Goal: Information Seeking & Learning: Learn about a topic

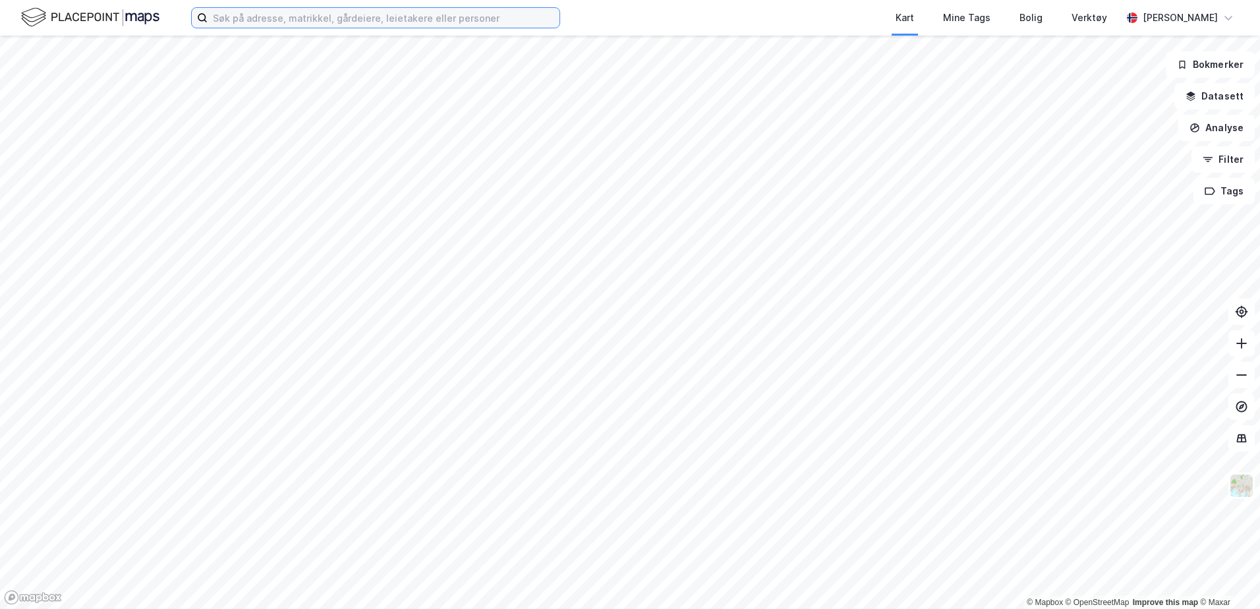
click at [249, 20] on input at bounding box center [384, 18] width 352 height 20
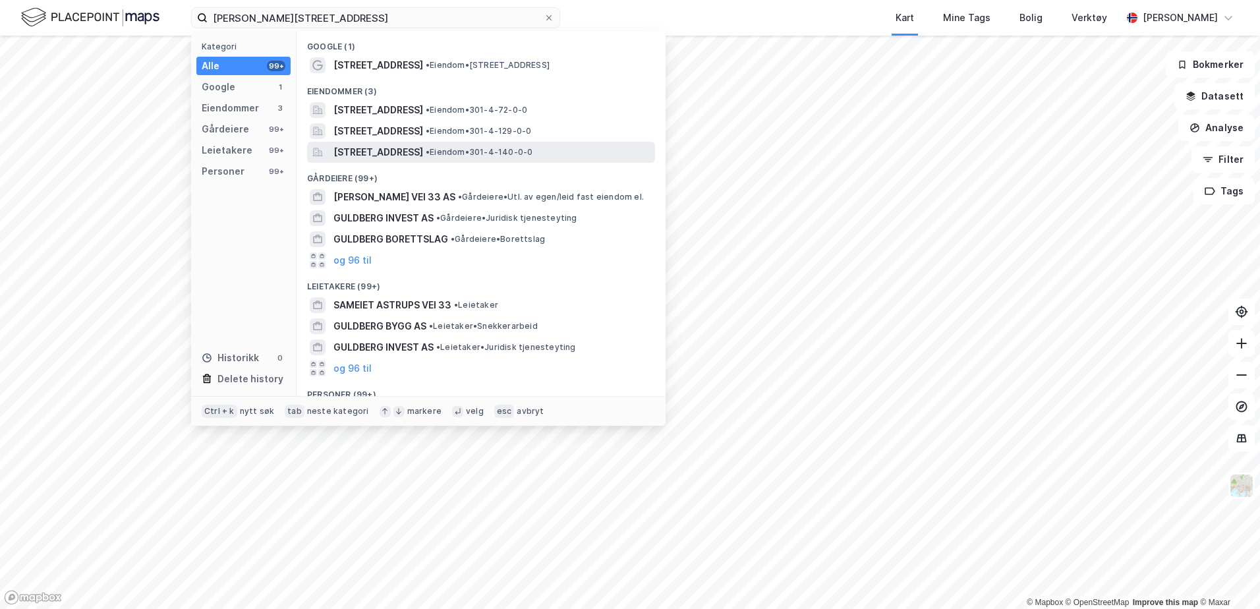
click at [423, 151] on span "[STREET_ADDRESS]" at bounding box center [378, 152] width 90 height 16
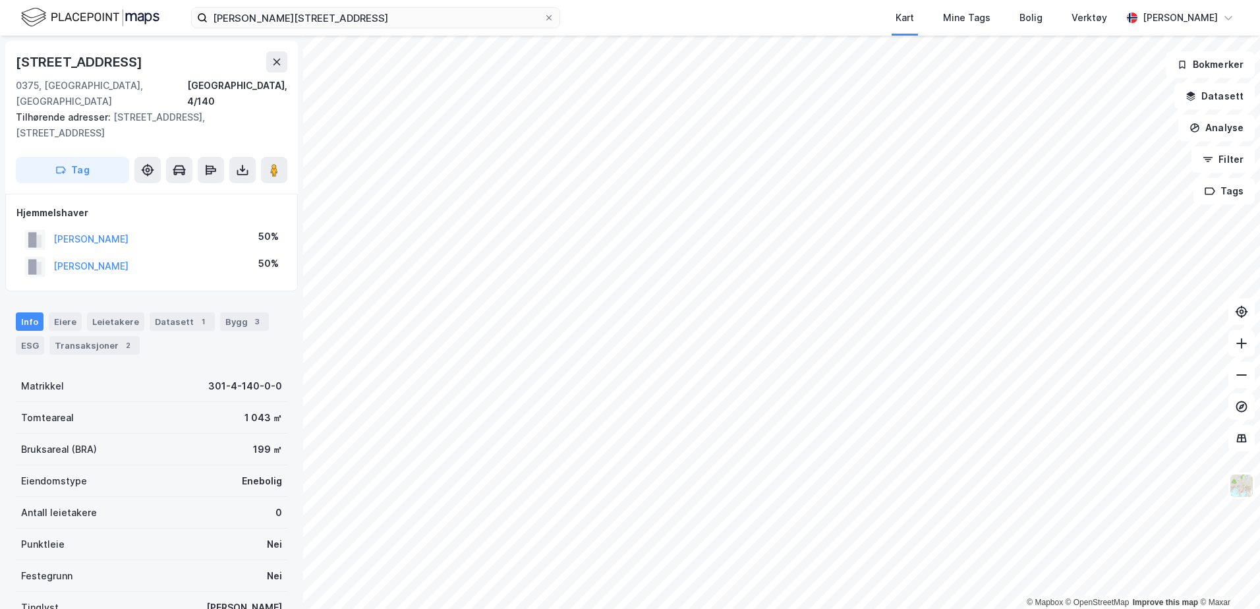
drag, startPoint x: 137, startPoint y: 198, endPoint x: 155, endPoint y: 244, distance: 49.1
click at [155, 244] on div "Hjemmelshaver [PERSON_NAME] 50% [PERSON_NAME] 50%" at bounding box center [151, 242] width 270 height 75
drag, startPoint x: 155, startPoint y: 244, endPoint x: 193, endPoint y: 259, distance: 40.5
click at [194, 259] on div "[PERSON_NAME] 50%" at bounding box center [151, 266] width 270 height 27
click at [1243, 343] on icon at bounding box center [1241, 343] width 13 height 13
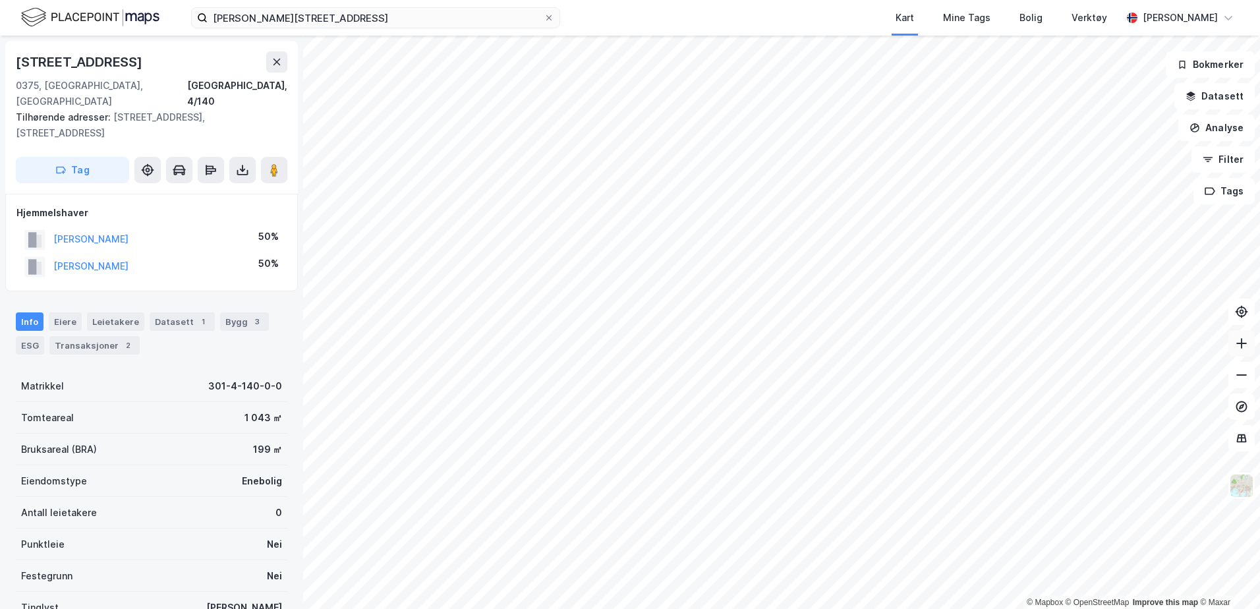
click at [1243, 343] on icon at bounding box center [1241, 343] width 13 height 13
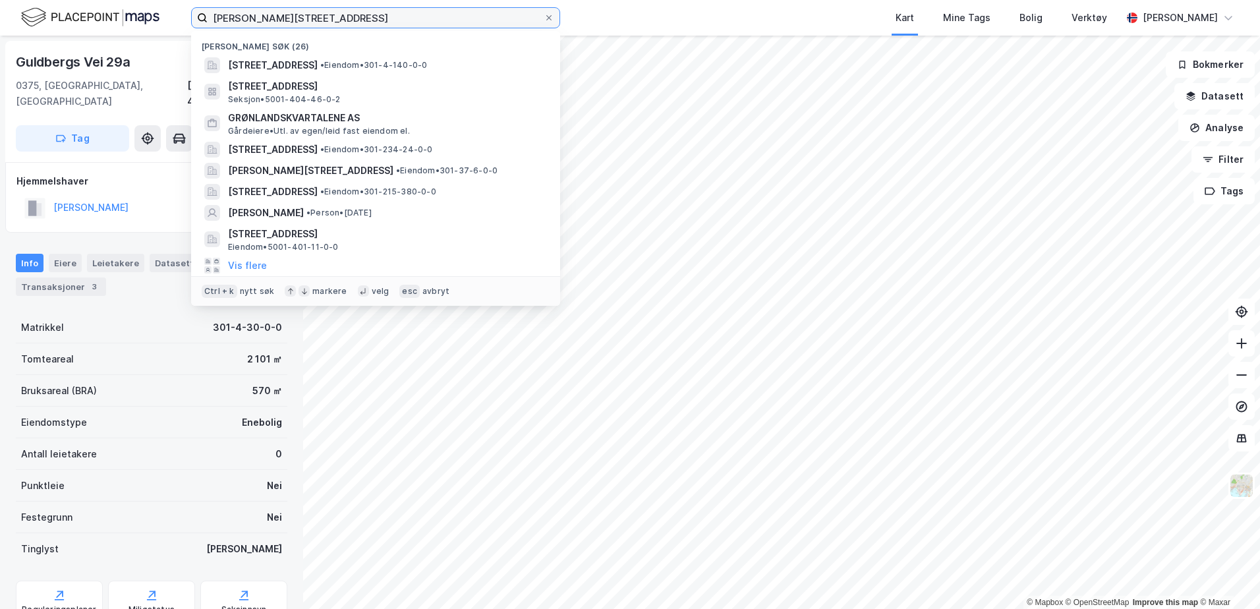
click at [302, 13] on input "[PERSON_NAME][STREET_ADDRESS]" at bounding box center [376, 18] width 336 height 20
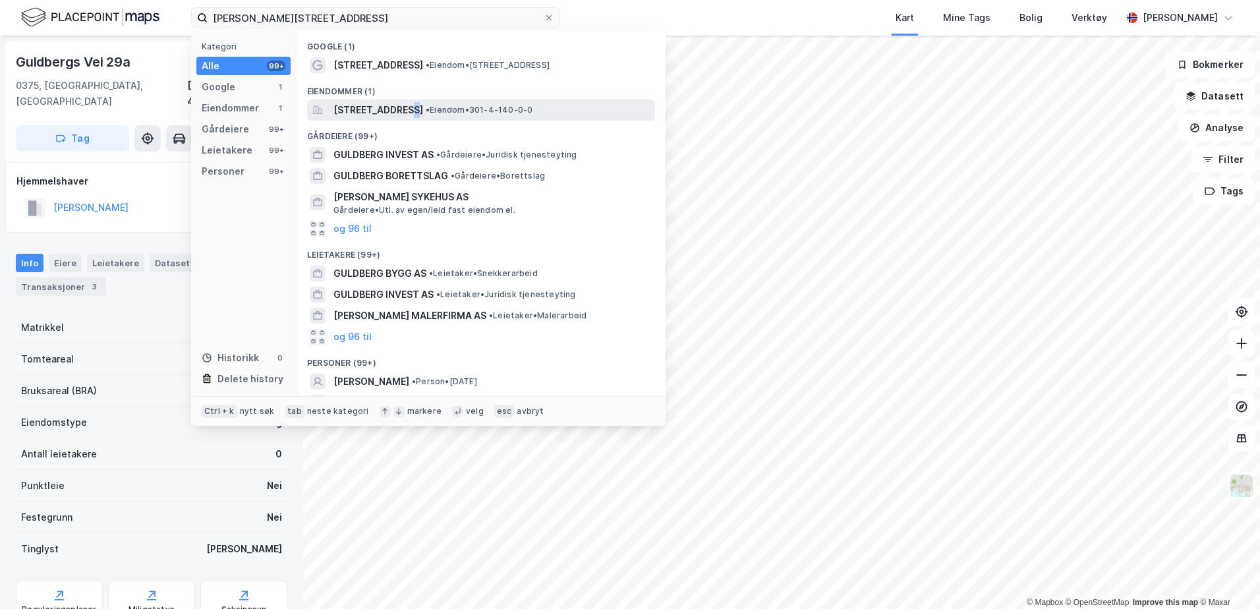
click at [401, 106] on span "[STREET_ADDRESS]" at bounding box center [378, 110] width 90 height 16
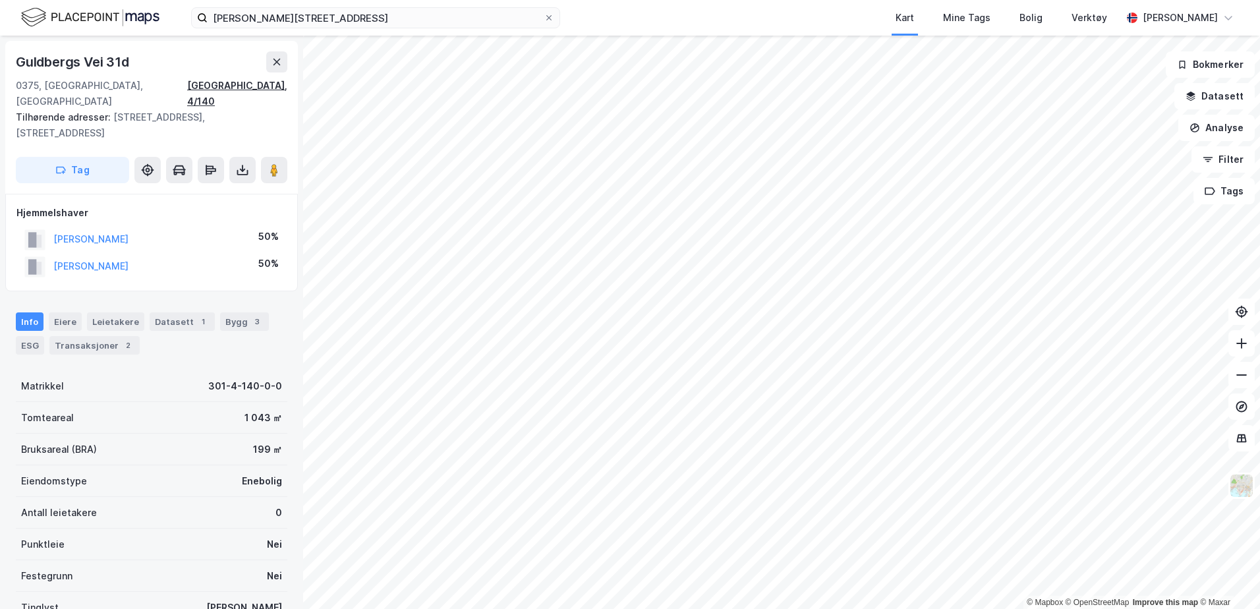
click at [274, 88] on div "[GEOGRAPHIC_DATA], 4/140" at bounding box center [237, 94] width 100 height 32
click at [273, 63] on icon at bounding box center [276, 62] width 11 height 11
click at [299, 19] on input "[PERSON_NAME][STREET_ADDRESS]" at bounding box center [376, 18] width 336 height 20
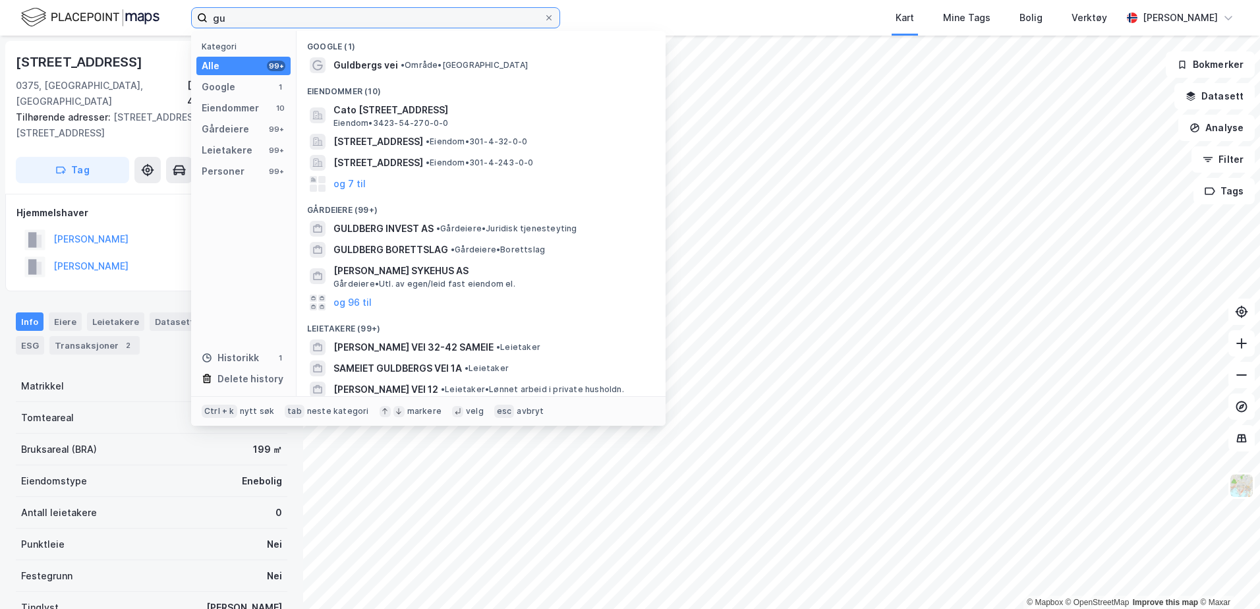
type input "g"
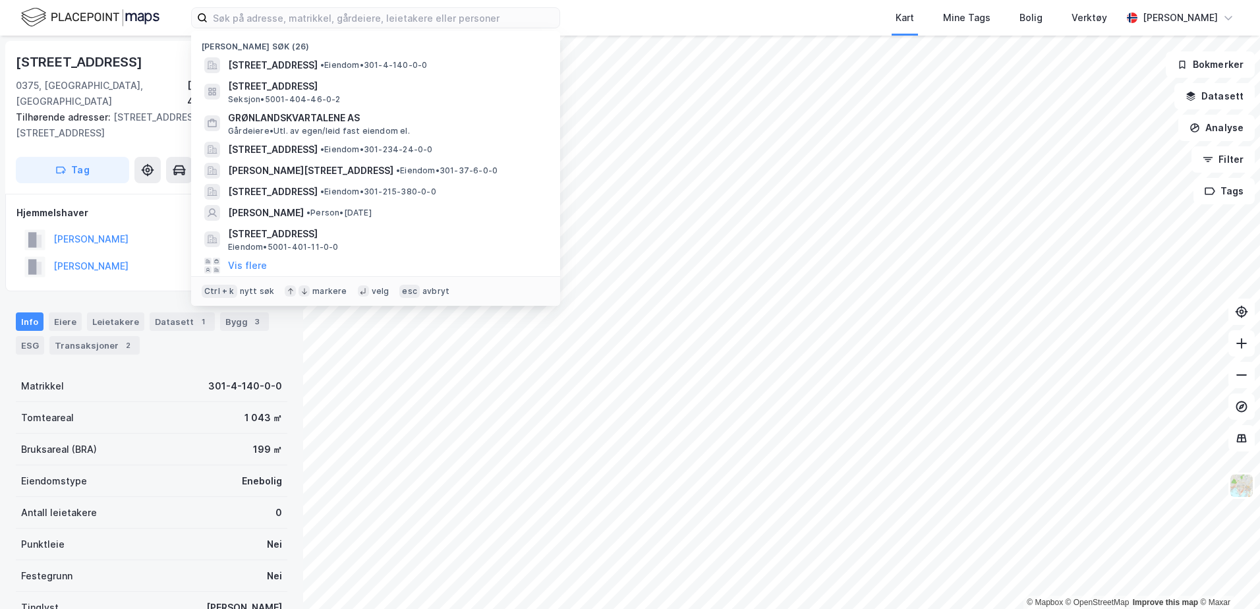
click at [121, 205] on div "Hjemmelshaver" at bounding box center [151, 213] width 270 height 16
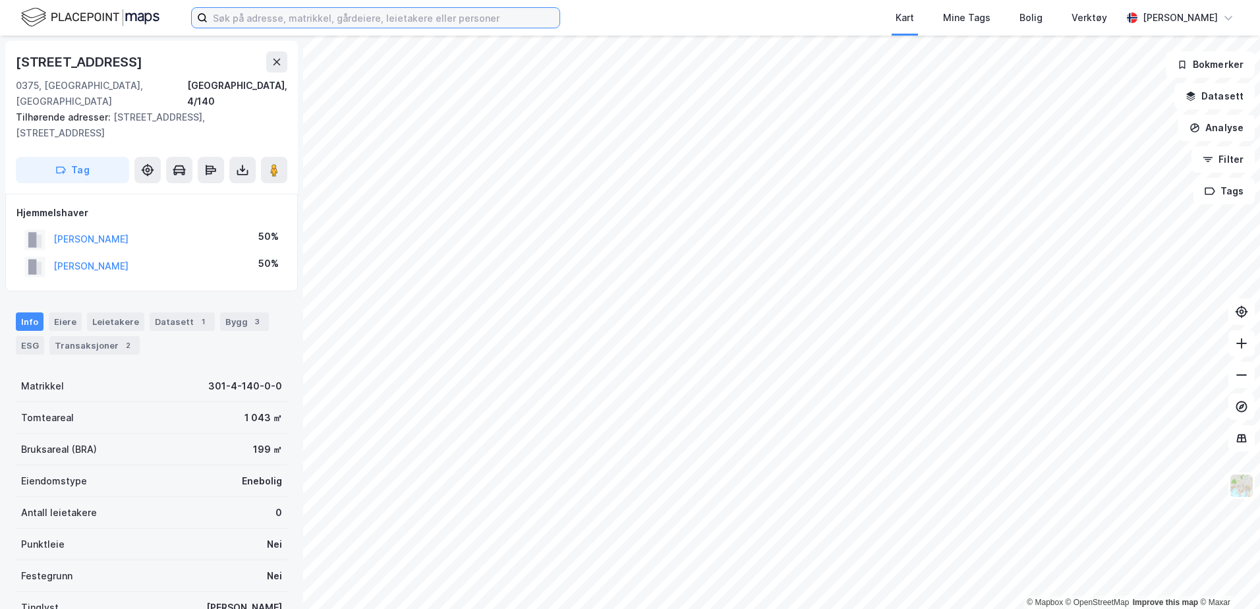
click at [294, 23] on input at bounding box center [384, 18] width 352 height 20
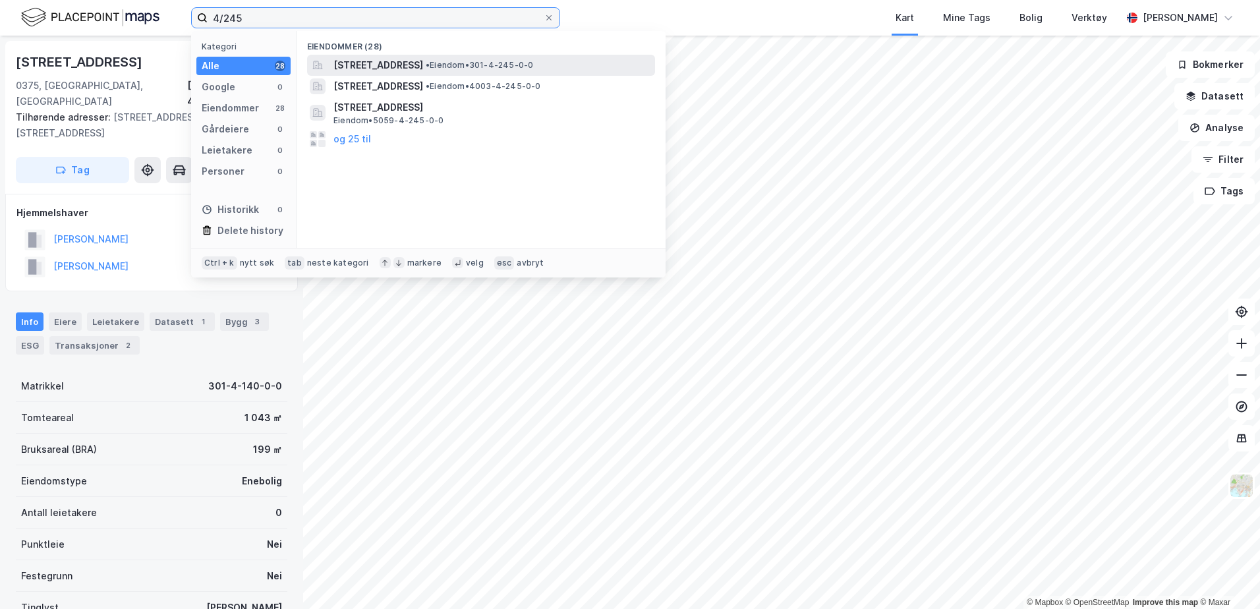
type input "4/245"
click at [423, 67] on span "[STREET_ADDRESS]" at bounding box center [378, 65] width 90 height 16
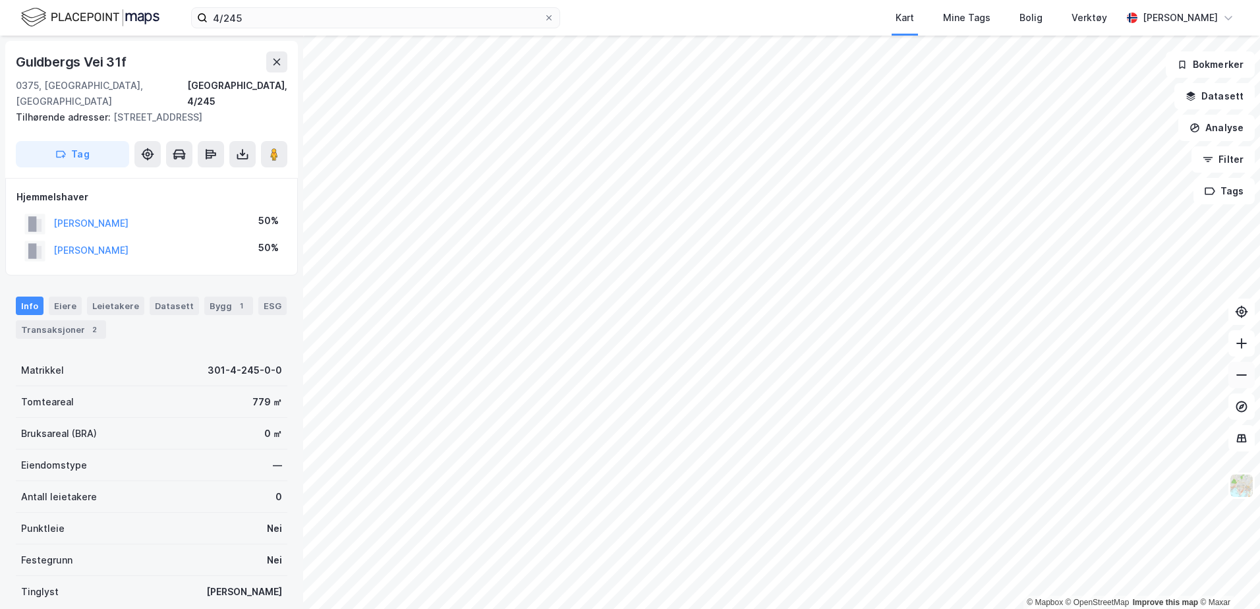
click at [1243, 378] on icon at bounding box center [1241, 374] width 13 height 13
